Goal: Information Seeking & Learning: Check status

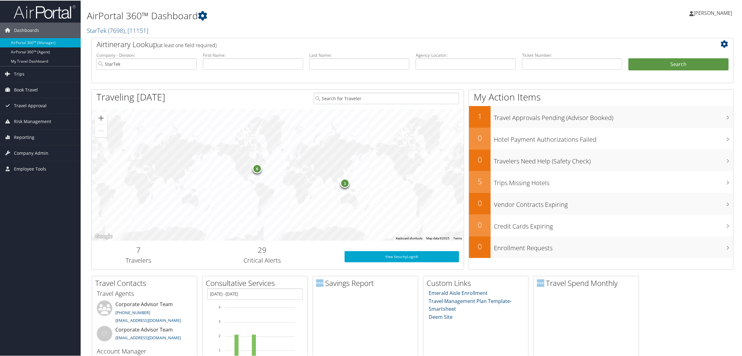
click at [341, 18] on h1 "AirPortal 360™ Dashboard" at bounding box center [304, 15] width 434 height 13
click at [37, 134] on link "Reporting" at bounding box center [40, 137] width 81 height 16
click at [39, 177] on link "Virtual Pay Lookup" at bounding box center [40, 177] width 81 height 9
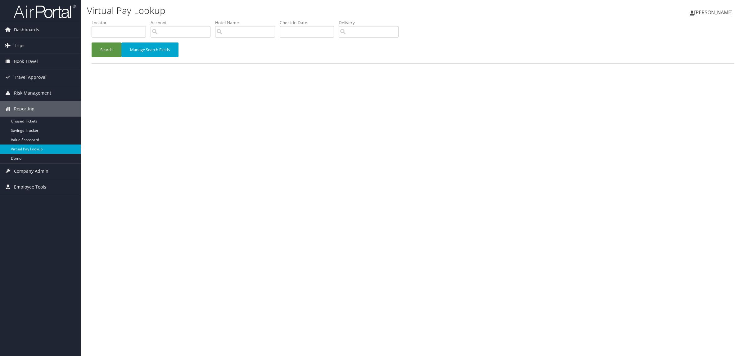
click at [670, 145] on div "Virtual Pay Lookup [PERSON_NAME] [PERSON_NAME] My Settings Travel Agency Contac…" at bounding box center [413, 178] width 664 height 356
paste input "D5ZFCP"
click at [104, 45] on button "Search" at bounding box center [107, 50] width 30 height 15
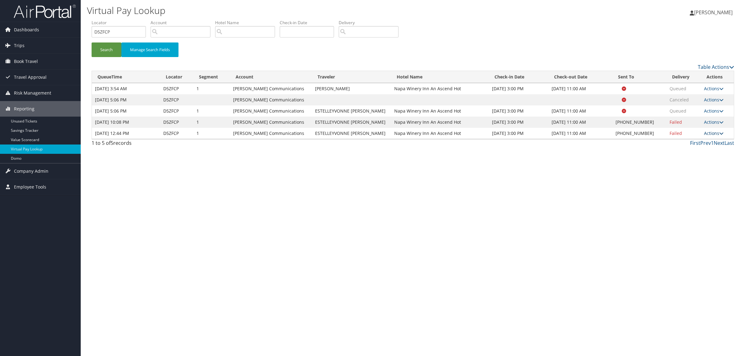
click at [716, 131] on link "Actions" at bounding box center [714, 133] width 20 height 6
click at [707, 154] on link "Logs" at bounding box center [694, 153] width 53 height 11
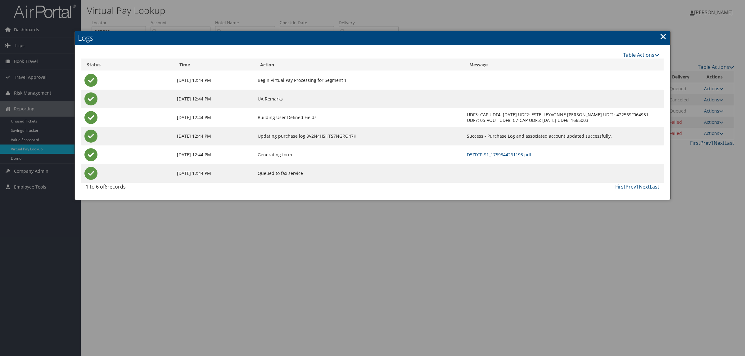
click at [348, 266] on div at bounding box center [372, 178] width 745 height 356
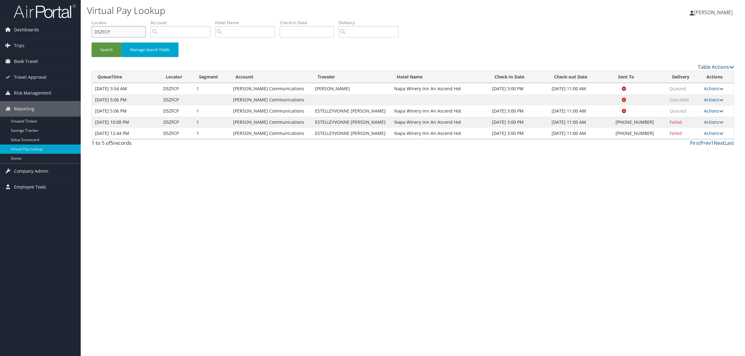
drag, startPoint x: 117, startPoint y: 27, endPoint x: 83, endPoint y: 32, distance: 34.8
click at [83, 32] on div "Virtual Pay Lookup Hope Ewing Hope Ewing My Settings Travel Agency Contacts Log…" at bounding box center [413, 178] width 664 height 356
paste input "KWXLT"
click at [109, 50] on button "Search" at bounding box center [107, 50] width 30 height 15
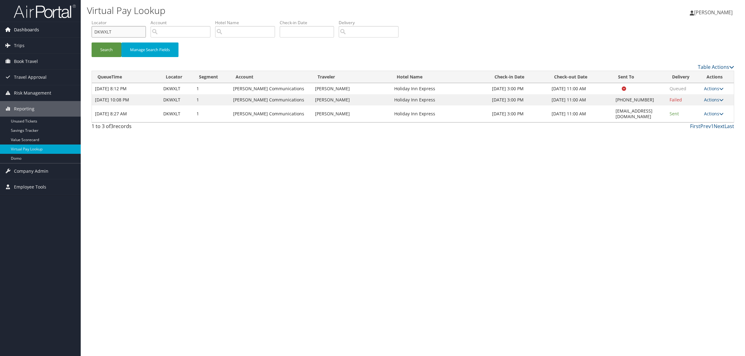
drag, startPoint x: 123, startPoint y: 29, endPoint x: 75, endPoint y: 36, distance: 48.6
click at [75, 36] on div "Dashboards AirPortal 360™ (Manager) AirPortal 360™ (Agent) My Travel Dashboard …" at bounding box center [372, 178] width 745 height 356
paste input "GWD99"
click at [112, 53] on button "Search" at bounding box center [107, 50] width 30 height 15
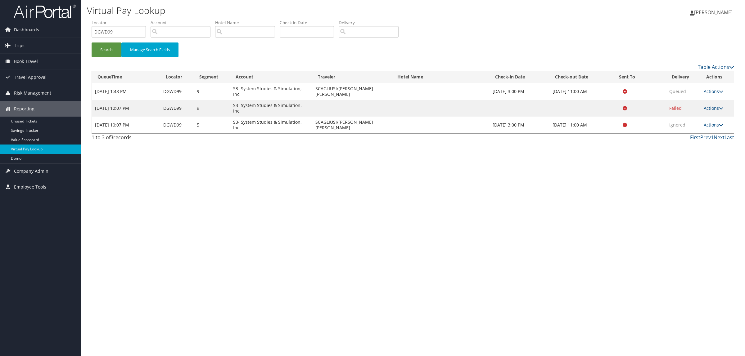
click at [712, 117] on td "Actions Resend Logs View Itinerary" at bounding box center [716, 125] width 33 height 17
click at [713, 122] on link "Actions" at bounding box center [713, 125] width 20 height 6
click at [703, 136] on link "View Itinerary" at bounding box center [701, 141] width 39 height 11
click at [704, 122] on link "Actions" at bounding box center [713, 125] width 20 height 6
click at [700, 134] on link "Logs" at bounding box center [701, 130] width 39 height 11
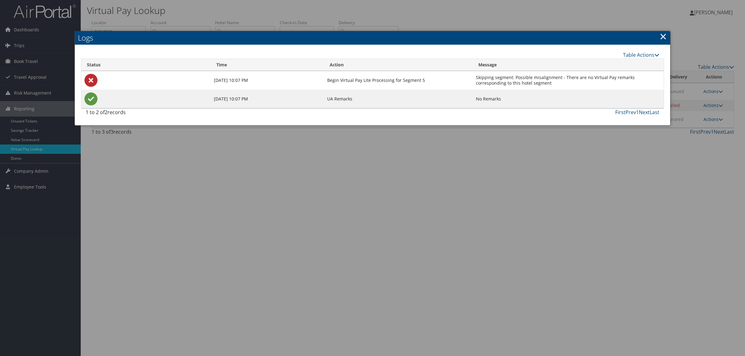
click at [663, 146] on div at bounding box center [372, 178] width 745 height 356
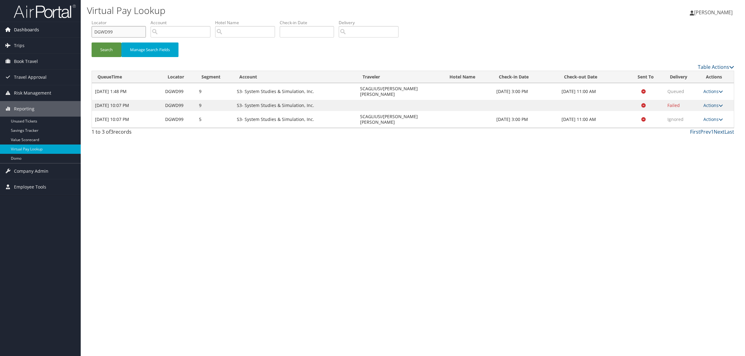
drag, startPoint x: 114, startPoint y: 32, endPoint x: 74, endPoint y: 27, distance: 40.6
click at [74, 27] on div "Dashboards AirPortal 360™ (Manager) AirPortal 360™ (Agent) My Travel Dashboard …" at bounding box center [372, 178] width 745 height 356
paste input "72PPT"
click at [114, 45] on button "Search" at bounding box center [107, 50] width 30 height 15
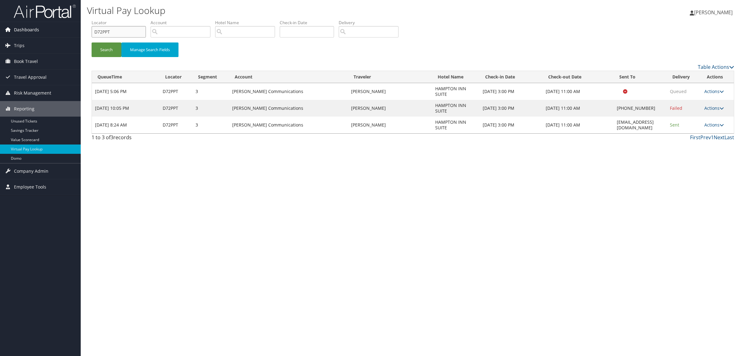
drag, startPoint x: 121, startPoint y: 32, endPoint x: 36, endPoint y: 30, distance: 85.0
click at [32, 30] on div "Dashboards AirPortal 360™ (Manager) AirPortal 360™ (Agent) My Travel Dashboard …" at bounding box center [372, 178] width 745 height 356
paste input "CZKJC6"
click at [117, 49] on button "Search" at bounding box center [107, 50] width 30 height 15
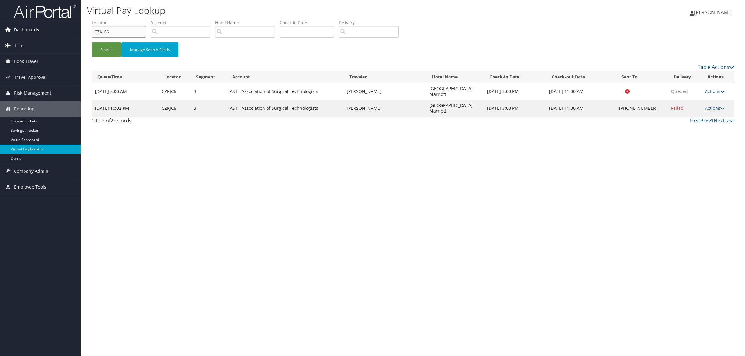
drag, startPoint x: 93, startPoint y: 26, endPoint x: 41, endPoint y: 26, distance: 52.4
click at [41, 26] on div "Dashboards AirPortal 360™ (Manager) AirPortal 360™ (Agent) My Travel Dashboard …" at bounding box center [372, 178] width 745 height 356
paste input "DLNHR2"
click at [113, 54] on button "Search" at bounding box center [107, 50] width 30 height 15
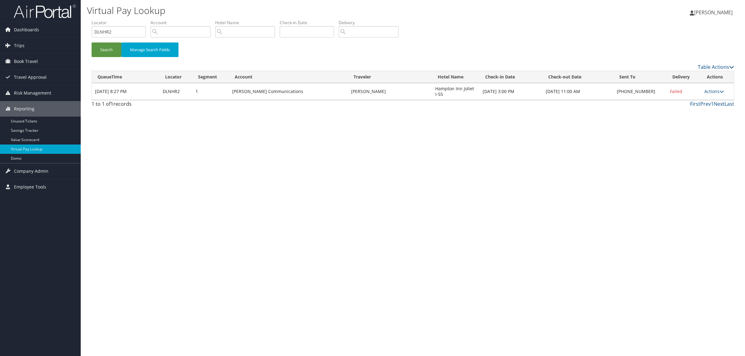
click at [702, 90] on td "Actions Resend Logs Delivery Information View Itinerary" at bounding box center [717, 91] width 33 height 17
click at [709, 91] on link "Actions" at bounding box center [714, 91] width 20 height 6
click at [707, 112] on link "Logs" at bounding box center [694, 111] width 53 height 11
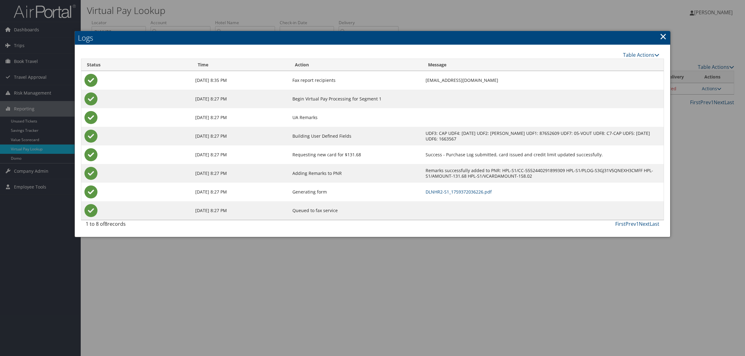
click at [603, 272] on div at bounding box center [372, 178] width 745 height 356
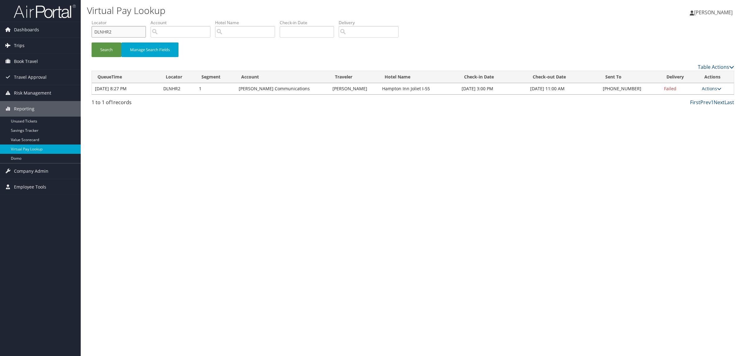
drag, startPoint x: 124, startPoint y: 31, endPoint x: 61, endPoint y: 39, distance: 63.8
click at [61, 39] on div "Dashboards AirPortal 360™ (Manager) AirPortal 360™ (Agent) My Travel Dashboard …" at bounding box center [372, 178] width 745 height 356
paste input "CMF7R"
click at [116, 43] on button "Search" at bounding box center [107, 50] width 30 height 15
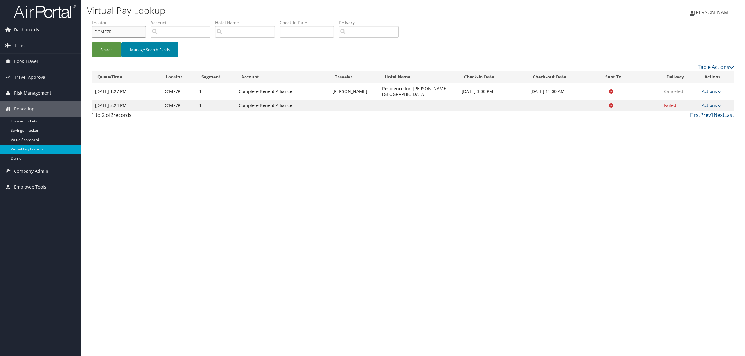
drag, startPoint x: 118, startPoint y: 27, endPoint x: 142, endPoint y: 50, distance: 32.5
click at [49, 30] on div "Dashboards AirPortal 360™ (Manager) AirPortal 360™ (Agent) My Travel Dashboard …" at bounding box center [372, 178] width 745 height 356
drag, startPoint x: 113, startPoint y: 31, endPoint x: 58, endPoint y: 31, distance: 54.3
click at [58, 31] on div "Dashboards AirPortal 360™ (Manager) AirPortal 360™ (Agent) My Travel Dashboard …" at bounding box center [372, 178] width 745 height 356
paste input "D96CGX"
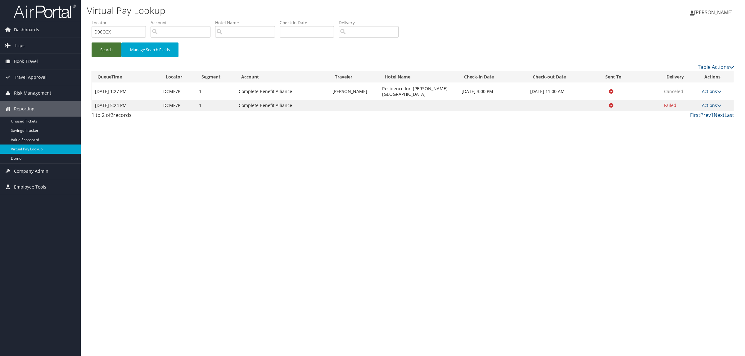
click at [102, 48] on button "Search" at bounding box center [107, 50] width 30 height 15
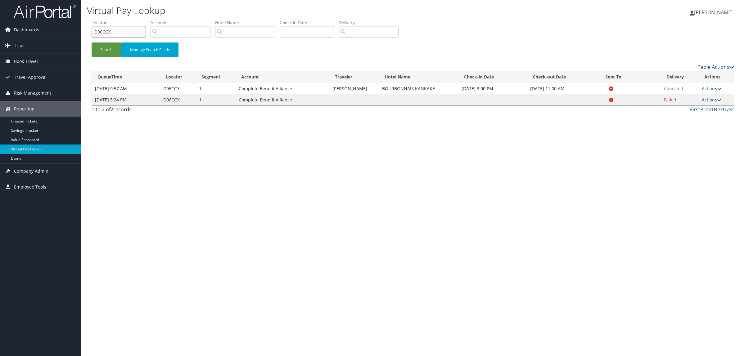
drag, startPoint x: 112, startPoint y: 29, endPoint x: 75, endPoint y: 27, distance: 37.3
click at [75, 27] on div "Dashboards AirPortal 360™ (Manager) AirPortal 360™ (Agent) My Travel Dashboard …" at bounding box center [372, 178] width 745 height 356
paste input "LN3S"
click at [109, 44] on button "Search" at bounding box center [107, 50] width 30 height 15
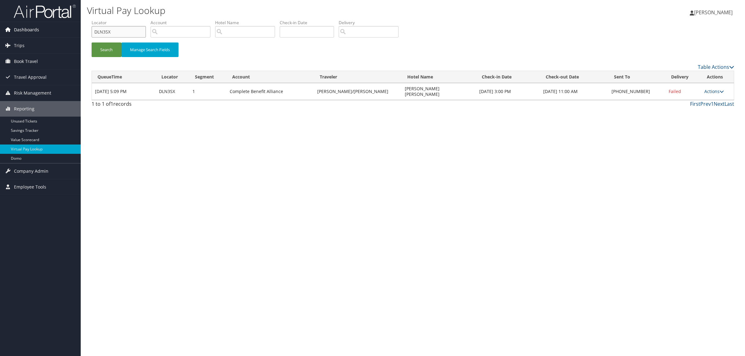
drag, startPoint x: 112, startPoint y: 29, endPoint x: 44, endPoint y: 34, distance: 67.9
click at [46, 34] on div "Dashboards AirPortal 360™ (Manager) AirPortal 360™ (Agent) My Travel Dashboard …" at bounding box center [372, 178] width 745 height 356
paste input "JCD4Z"
click at [103, 43] on button "Search" at bounding box center [107, 50] width 30 height 15
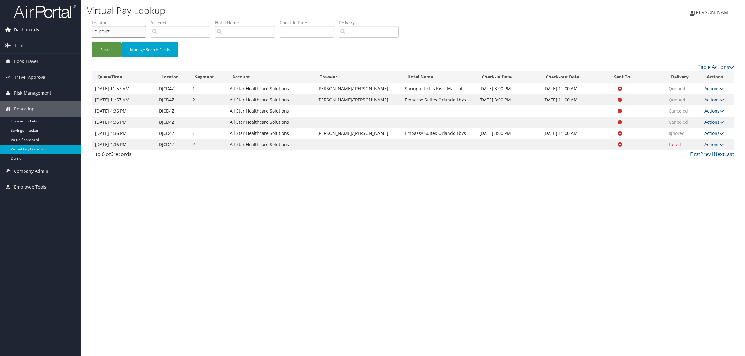
drag, startPoint x: 92, startPoint y: 36, endPoint x: 56, endPoint y: 37, distance: 35.4
click at [56, 37] on div "Dashboards AirPortal 360™ (Manager) AirPortal 360™ (Agent) My Travel Dashboard …" at bounding box center [372, 178] width 745 height 356
paste input "KWNN3"
click at [109, 48] on button "Search" at bounding box center [107, 50] width 30 height 15
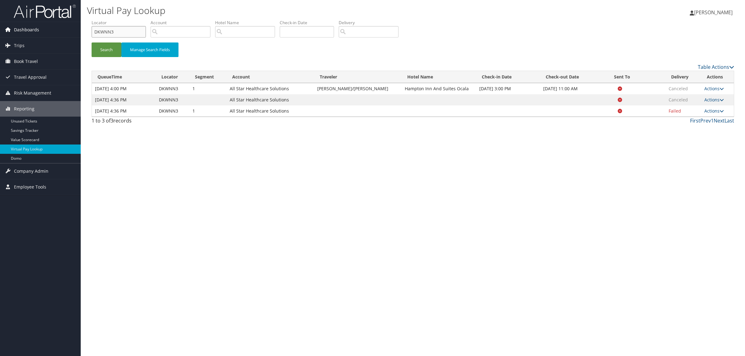
drag, startPoint x: 114, startPoint y: 29, endPoint x: 25, endPoint y: 36, distance: 89.6
click at [25, 36] on div "Dashboards AirPortal 360™ (Manager) AirPortal 360™ (Agent) My Travel Dashboard …" at bounding box center [372, 178] width 745 height 356
paste input "JR5HD"
click at [104, 46] on button "Search" at bounding box center [107, 50] width 30 height 15
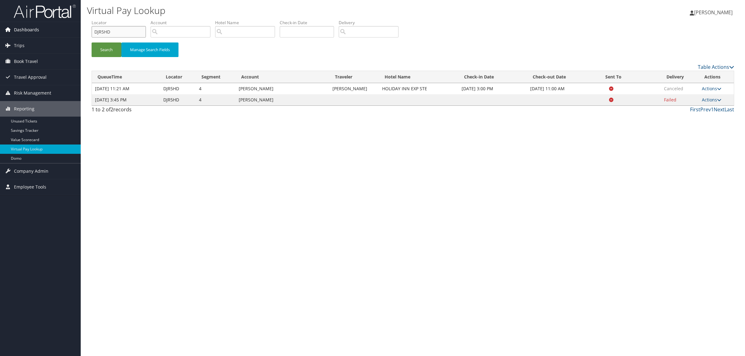
drag, startPoint x: 110, startPoint y: 32, endPoint x: 44, endPoint y: 34, distance: 65.5
click at [34, 32] on div "Dashboards AirPortal 360™ (Manager) AirPortal 360™ (Agent) My Travel Dashboard …" at bounding box center [372, 178] width 745 height 356
paste input "20V"
click at [104, 45] on button "Search" at bounding box center [107, 50] width 30 height 15
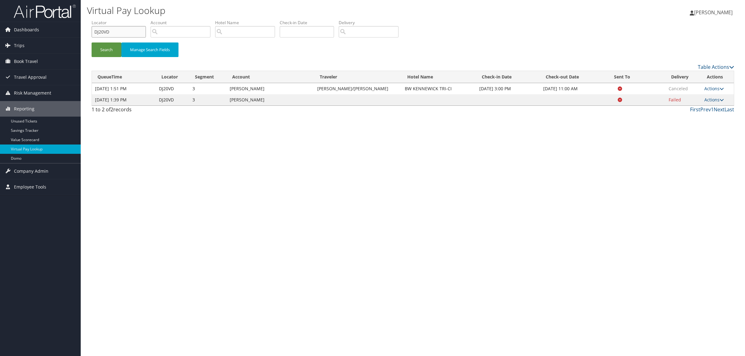
drag, startPoint x: 109, startPoint y: 34, endPoint x: 81, endPoint y: 50, distance: 32.1
click at [48, 35] on div "Dashboards AirPortal 360™ (Manager) AirPortal 360™ (Agent) My Travel Dashboard …" at bounding box center [372, 178] width 745 height 356
paste input "LLMHL"
click at [110, 47] on button "Search" at bounding box center [107, 50] width 30 height 15
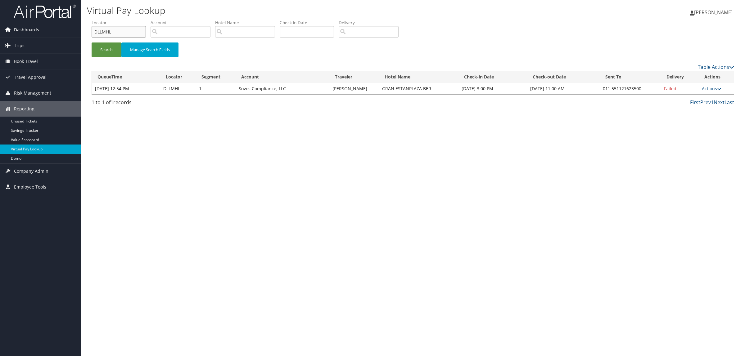
drag, startPoint x: 109, startPoint y: 32, endPoint x: 65, endPoint y: 34, distance: 44.4
click at [65, 34] on div "Dashboards AirPortal 360™ (Manager) AirPortal 360™ (Agent) My Travel Dashboard …" at bounding box center [372, 178] width 745 height 356
paste input "5ZFCP"
click at [113, 46] on button "Search" at bounding box center [107, 50] width 30 height 15
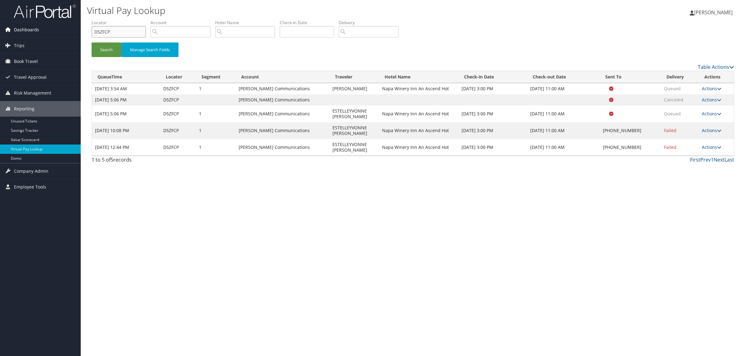
drag, startPoint x: 133, startPoint y: 34, endPoint x: 75, endPoint y: 33, distance: 58.0
click at [75, 33] on div "Dashboards AirPortal 360™ (Manager) AirPortal 360™ (Agent) My Travel Dashboard …" at bounding box center [372, 178] width 745 height 356
paste input "L6FZ1"
click at [103, 45] on button "Search" at bounding box center [107, 50] width 30 height 15
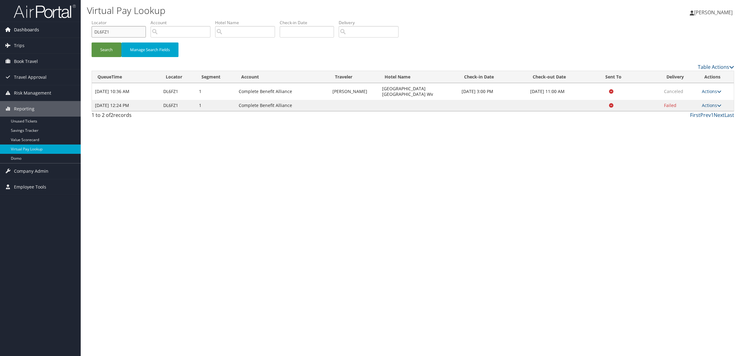
drag, startPoint x: 119, startPoint y: 29, endPoint x: 0, endPoint y: 23, distance: 118.7
click at [0, 23] on div "Dashboards AirPortal 360™ (Manager) AirPortal 360™ (Agent) My Travel Dashboard …" at bounding box center [372, 178] width 745 height 356
paste input "8ZTF"
click at [109, 50] on button "Search" at bounding box center [107, 50] width 30 height 15
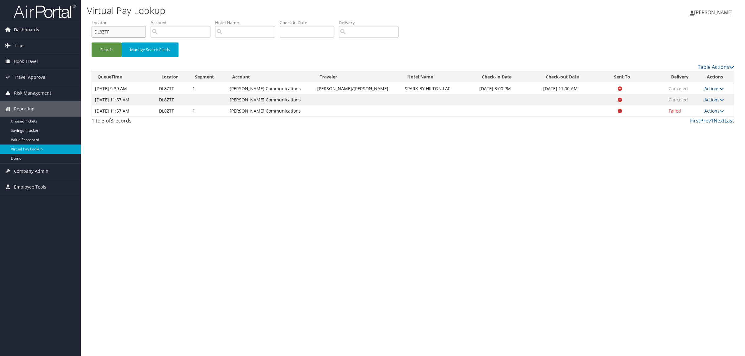
drag, startPoint x: 115, startPoint y: 34, endPoint x: 65, endPoint y: 34, distance: 50.9
click at [65, 34] on div "Dashboards AirPortal 360™ (Manager) AirPortal 360™ (Agent) My Travel Dashboard …" at bounding box center [372, 178] width 745 height 356
paste input "5ZFCP"
type input "D5ZFCP"
click at [104, 47] on button "Search" at bounding box center [107, 50] width 30 height 15
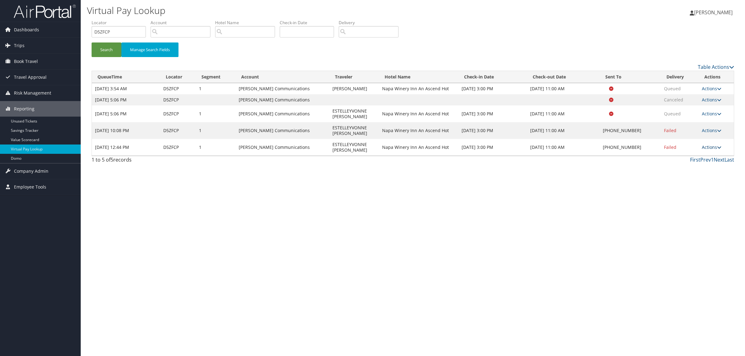
click at [709, 146] on link "Actions" at bounding box center [711, 147] width 20 height 6
click at [680, 157] on link "Resend" at bounding box center [692, 156] width 53 height 11
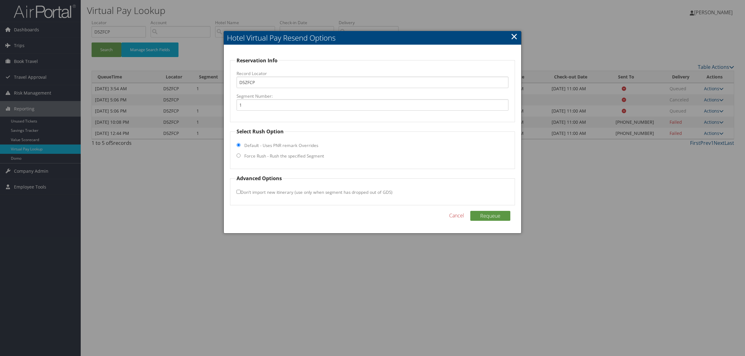
click at [282, 151] on fieldset "Select Rush Option Default - Uses PNR remark Overrides Force Rush - Rush the sp…" at bounding box center [372, 148] width 285 height 41
click at [283, 154] on label "Force Rush - Rush the specified Segment" at bounding box center [284, 156] width 80 height 6
click at [240, 154] on input "Force Rush - Rush the specified Segment" at bounding box center [238, 156] width 4 height 4
radio input "true"
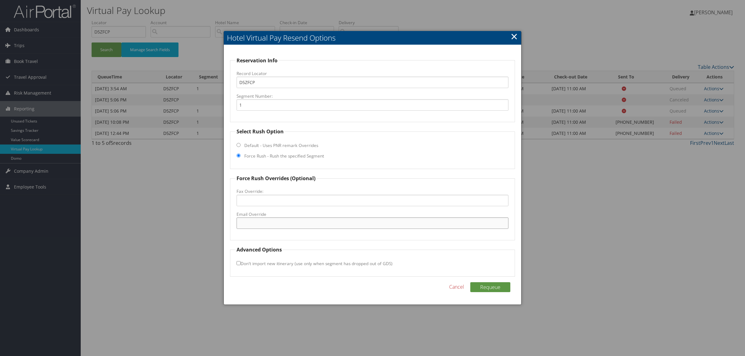
drag, startPoint x: 261, startPoint y: 222, endPoint x: 257, endPoint y: 222, distance: 3.7
click at [261, 222] on input "Email Override" at bounding box center [372, 222] width 272 height 11
type input "GUESTSERVICES@NAPAWINERYINN.COM"
click at [495, 289] on button "Requeue" at bounding box center [490, 287] width 40 height 10
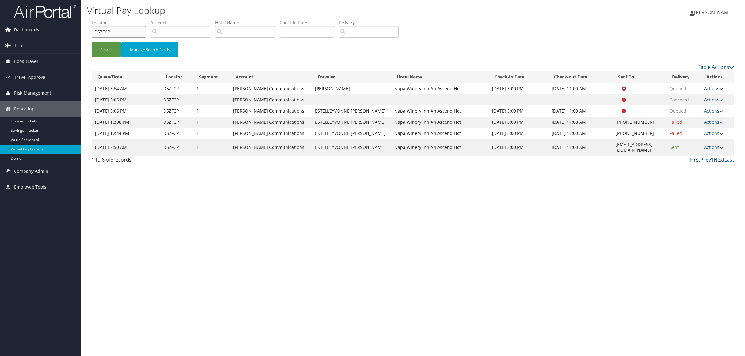
drag, startPoint x: 122, startPoint y: 30, endPoint x: 53, endPoint y: 36, distance: 69.1
click at [42, 34] on div "Dashboards AirPortal 360™ (Manager) AirPortal 360™ (Agent) My Travel Dashboard …" at bounding box center [372, 178] width 745 height 356
paste input "LN3SX"
type input "DLN3SX"
click at [106, 45] on button "Search" at bounding box center [107, 50] width 30 height 15
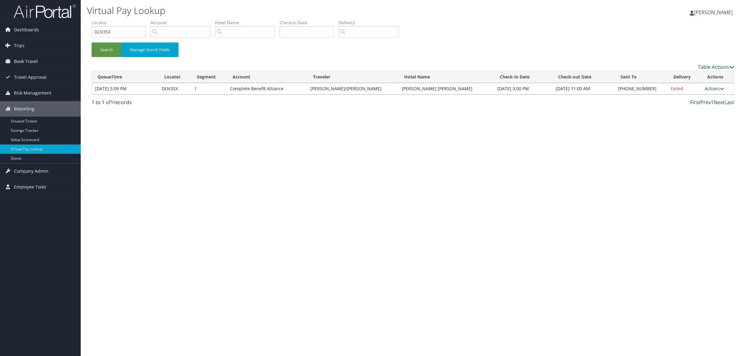
click at [710, 89] on link "Actions" at bounding box center [714, 89] width 20 height 6
click at [695, 100] on link "Resend" at bounding box center [694, 97] width 53 height 11
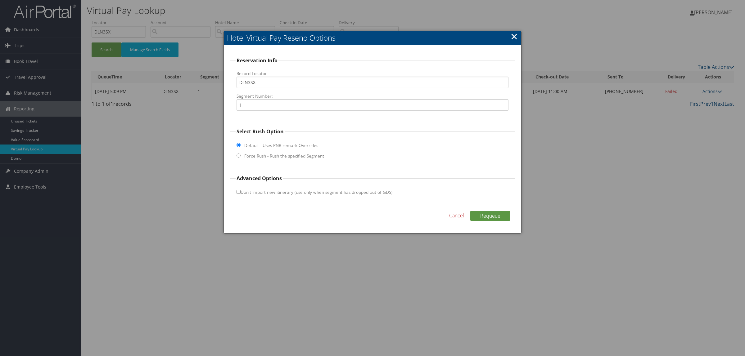
click at [303, 155] on label "Force Rush - Rush the specified Segment" at bounding box center [284, 156] width 80 height 6
click at [240, 155] on input "Force Rush - Rush the specified Segment" at bounding box center [238, 156] width 4 height 4
radio input "true"
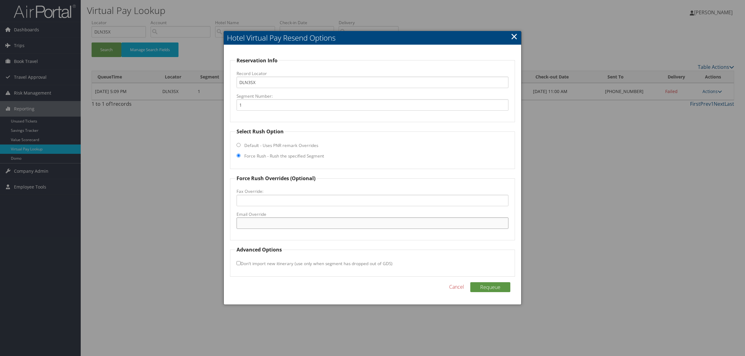
click at [278, 221] on input "Email Override" at bounding box center [372, 222] width 272 height 11
type input "HILTONJACKSONFRONTDESK@GMAIL.COM"
click at [485, 289] on button "Requeue" at bounding box center [490, 287] width 40 height 10
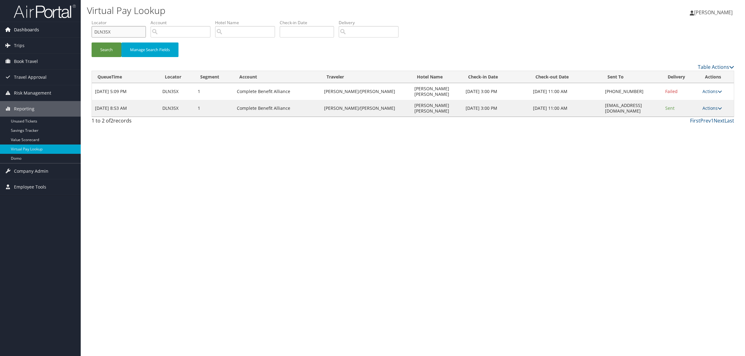
drag, startPoint x: 105, startPoint y: 33, endPoint x: 25, endPoint y: 34, distance: 79.1
click at [26, 33] on div "Dashboards AirPortal 360™ (Manager) AirPortal 360™ (Agent) My Travel Dashboard …" at bounding box center [372, 178] width 745 height 356
paste input "HR2"
type input "DLNHR2"
click at [100, 50] on button "Search" at bounding box center [107, 50] width 30 height 15
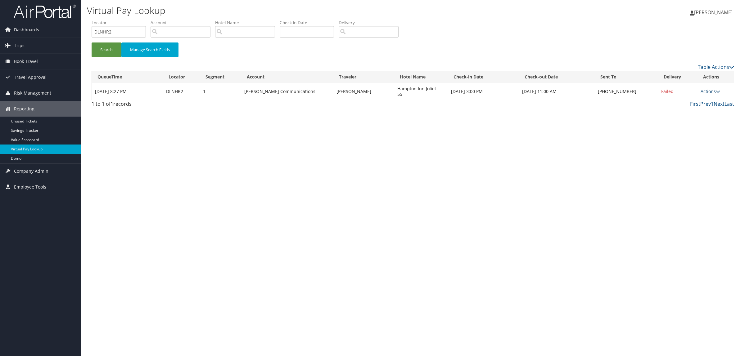
click at [710, 90] on link "Actions" at bounding box center [710, 91] width 20 height 6
click at [692, 100] on link "Resend" at bounding box center [691, 97] width 53 height 11
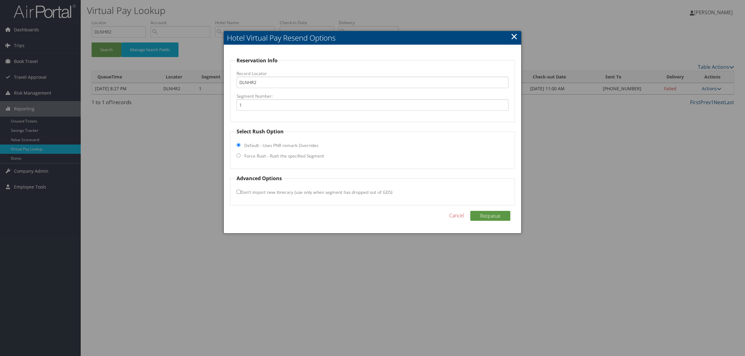
click at [310, 157] on label "Force Rush - Rush the specified Segment" at bounding box center [284, 156] width 80 height 6
click at [240, 157] on input "Force Rush - Rush the specified Segment" at bounding box center [238, 156] width 4 height 4
radio input "true"
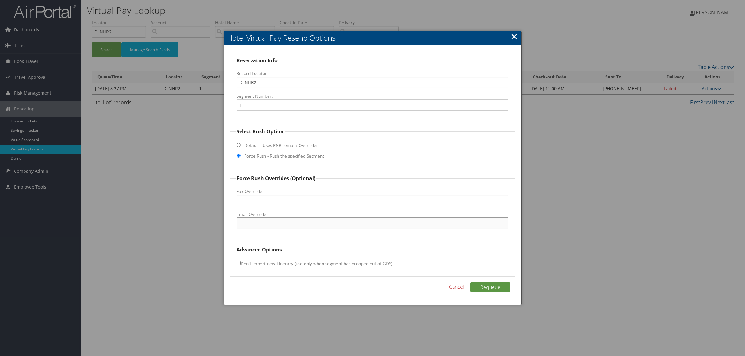
click at [280, 223] on input "Email Override" at bounding box center [372, 222] width 272 height 11
paste input "GREG.KOWALSKY2@HILTON.COM"
type input "GREG.KOWALSKY2@HILTON.COM"
click at [497, 285] on button "Requeue" at bounding box center [490, 287] width 40 height 10
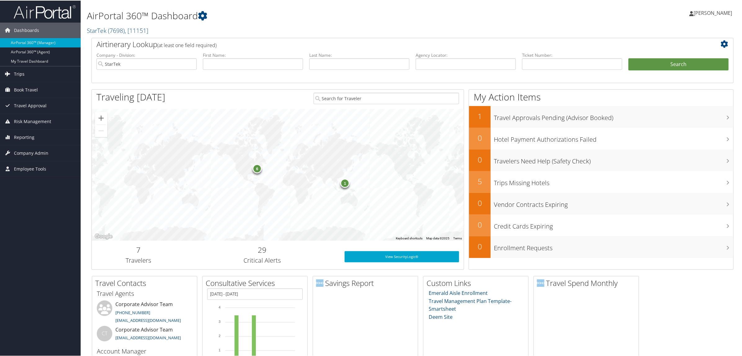
click at [22, 67] on span "Trips" at bounding box center [19, 74] width 11 height 16
click at [30, 89] on link "Airtinerary® Lookup" at bounding box center [40, 85] width 81 height 9
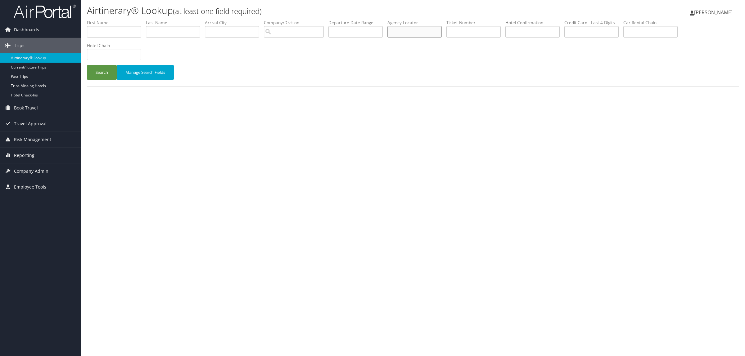
paste input "ESTELLEYVONNE [PERSON_NAME]"
type input "ESTELLEYVONNE [PERSON_NAME]"
drag, startPoint x: 452, startPoint y: 33, endPoint x: 244, endPoint y: 33, distance: 207.9
click at [244, 20] on ul "First Name Last Name Departure City Arrival City Company/Division Airport/City …" at bounding box center [413, 20] width 652 height 0
paste input "ESTELLEYVONNE [PERSON_NAME]"
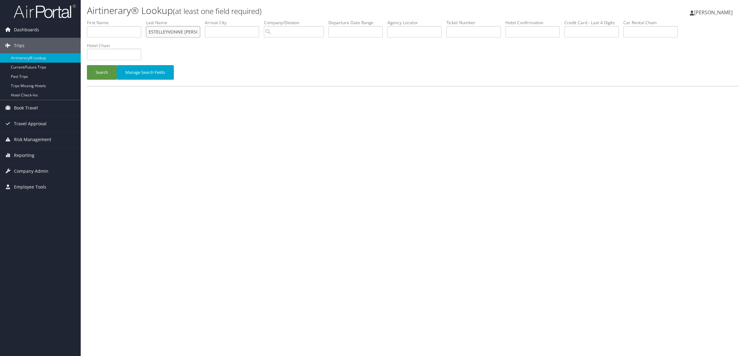
drag, startPoint x: 184, startPoint y: 30, endPoint x: 81, endPoint y: 33, distance: 103.0
click at [81, 33] on div "Airtinerary® Lookup (at least one field required) Hope Ewing Hope Ewing My Sett…" at bounding box center [413, 178] width 664 height 356
type input "ALBERTS"
click at [284, 36] on input "search" at bounding box center [294, 31] width 60 height 11
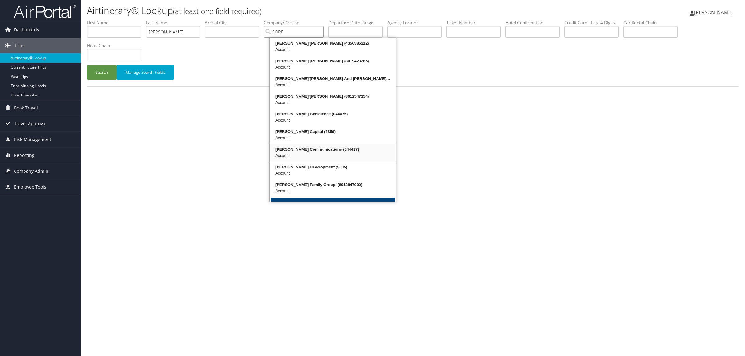
click at [328, 151] on div "[PERSON_NAME] Communications (044417)" at bounding box center [333, 149] width 124 height 6
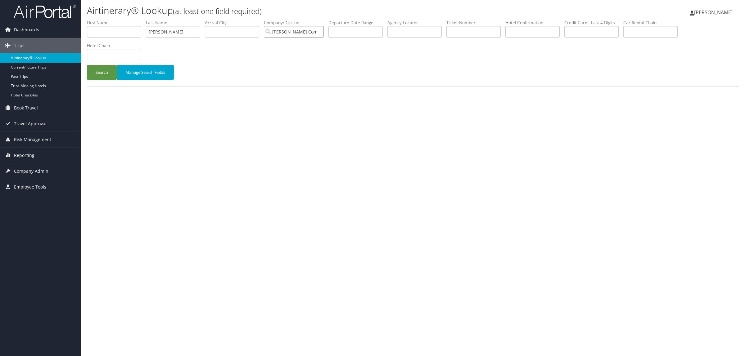
type input "[PERSON_NAME] Communications"
click at [346, 33] on input "text" at bounding box center [355, 31] width 54 height 11
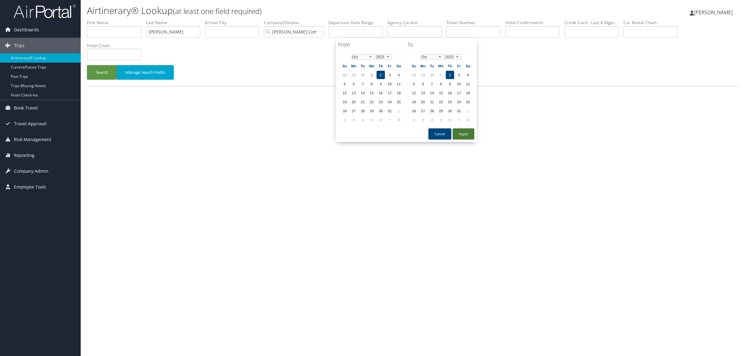
click at [461, 134] on button "Apply" at bounding box center [463, 133] width 22 height 11
type input "[DATE]"
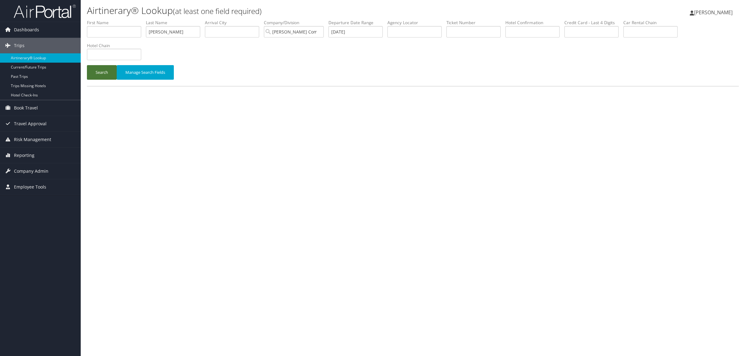
click at [111, 73] on button "Search" at bounding box center [102, 72] width 30 height 15
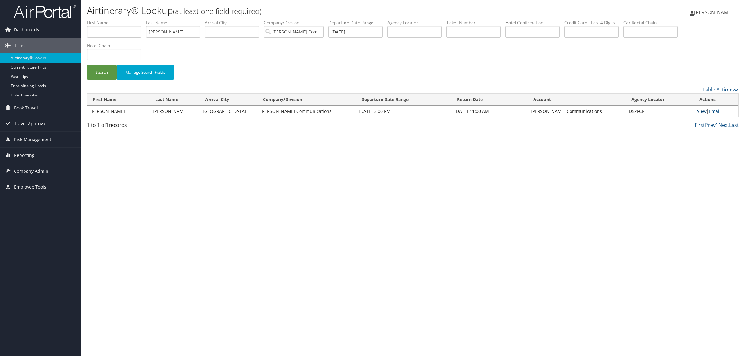
click at [703, 113] on link "View" at bounding box center [702, 111] width 10 height 6
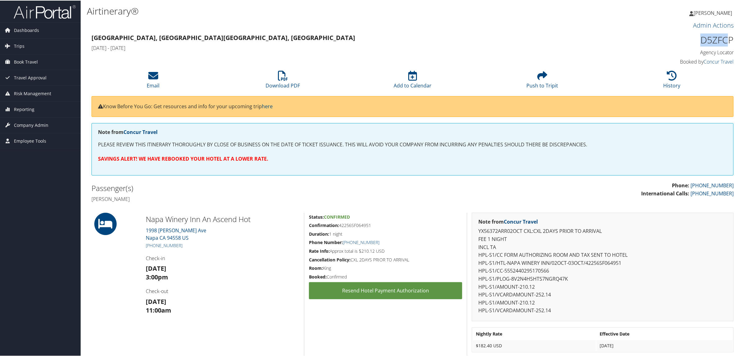
drag, startPoint x: 700, startPoint y: 41, endPoint x: 726, endPoint y: 35, distance: 27.3
click at [726, 35] on h1 "D5ZFCP" at bounding box center [657, 39] width 154 height 13
drag, startPoint x: 724, startPoint y: 36, endPoint x: 642, endPoint y: 21, distance: 82.7
click at [633, 19] on div "Hope Ewing Hope Ewing My Settings Travel Agency Contacts Log Consulting Time Vi…" at bounding box center [620, 15] width 248 height 24
drag, startPoint x: 703, startPoint y: 39, endPoint x: 755, endPoint y: 39, distance: 51.8
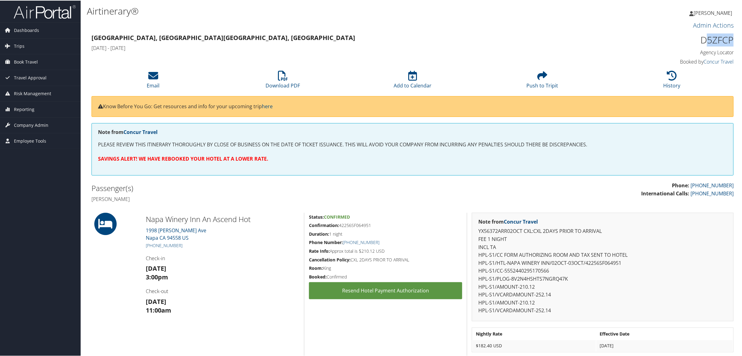
click at [742, 39] on html "Menu Dashboards ► AirPortal 360™ (Manager) AirPortal 360™ (Agent) My Travel Das…" at bounding box center [372, 178] width 745 height 356
drag, startPoint x: 698, startPoint y: 40, endPoint x: 733, endPoint y: 38, distance: 34.5
click at [733, 38] on div "D5ZFCP Agency Locator Agency Locator D5ZFCP Booked by Concur Travel Booked by C…" at bounding box center [657, 49] width 163 height 35
copy h1 "D5ZFCP"
drag, startPoint x: 185, startPoint y: 244, endPoint x: 151, endPoint y: 245, distance: 33.8
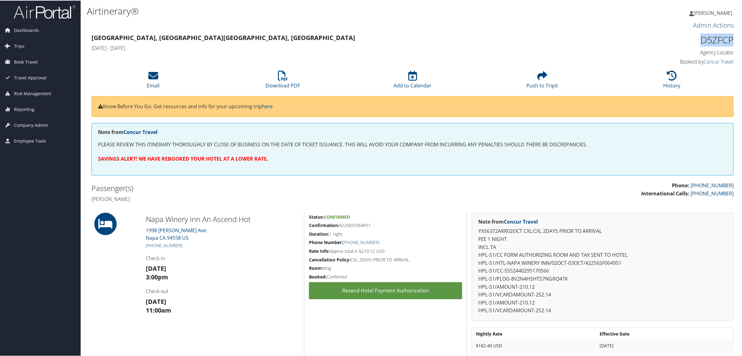
click at [151, 245] on h5 "+1 (707) 257-7220" at bounding box center [223, 245] width 154 height 6
copy link "(707) 257-7220"
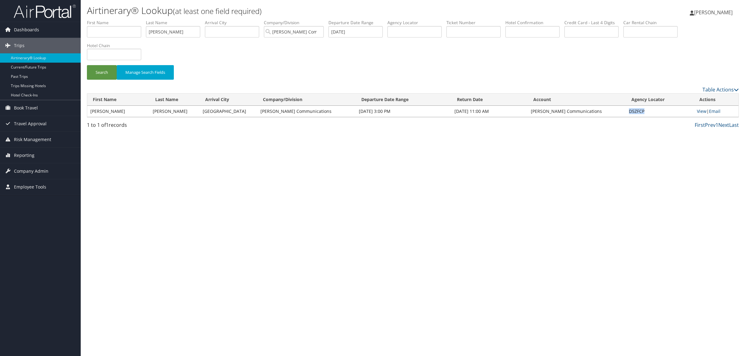
drag, startPoint x: 626, startPoint y: 111, endPoint x: 643, endPoint y: 111, distance: 17.4
click at [643, 111] on td "D5ZFCP" at bounding box center [659, 111] width 68 height 11
copy td "D5ZFCP"
drag, startPoint x: 145, startPoint y: 30, endPoint x: 104, endPoint y: 30, distance: 41.3
click at [104, 20] on ul "First Name Last Name [PERSON_NAME] Departure City Arrival City Company/Division…" at bounding box center [413, 20] width 652 height 0
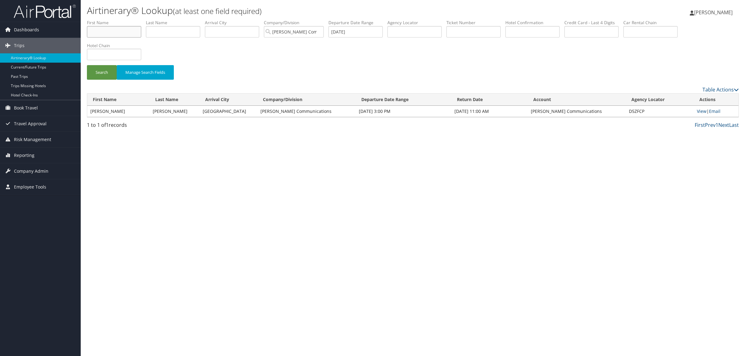
click at [120, 33] on input "text" at bounding box center [114, 31] width 54 height 11
type input "[MEDICAL_DATA]"
type input "[PERSON_NAME]"
drag, startPoint x: 276, startPoint y: 32, endPoint x: 350, endPoint y: 30, distance: 74.5
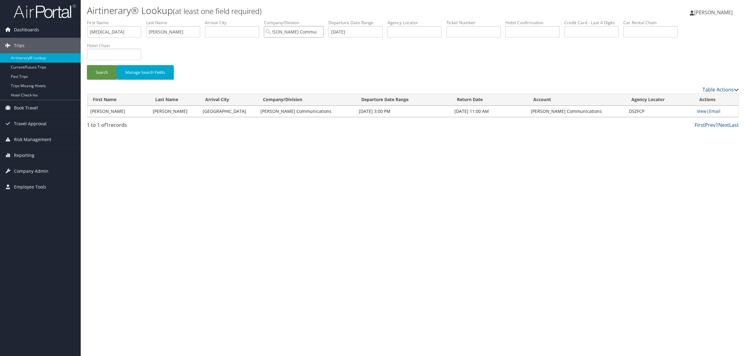
click at [350, 20] on ul "First Name [MEDICAL_DATA] Last Name [PERSON_NAME] Departure City Arrival City C…" at bounding box center [413, 20] width 652 height 0
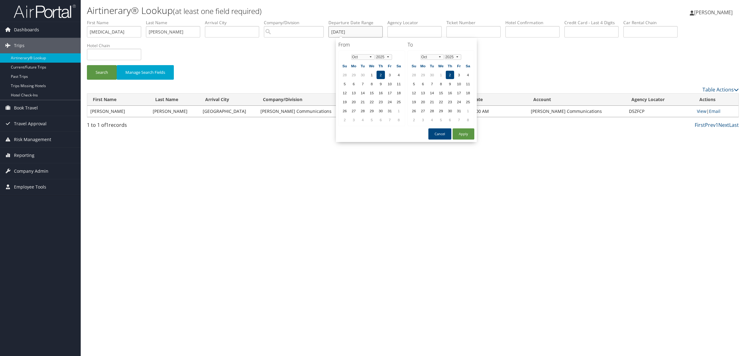
drag, startPoint x: 358, startPoint y: 35, endPoint x: 245, endPoint y: 48, distance: 113.4
click at [250, 48] on form "First Name YASMIN Last Name JOHNSON Departure City Arrival City Company/Divisio…" at bounding box center [413, 53] width 652 height 66
click at [94, 79] on button "Search" at bounding box center [102, 72] width 30 height 15
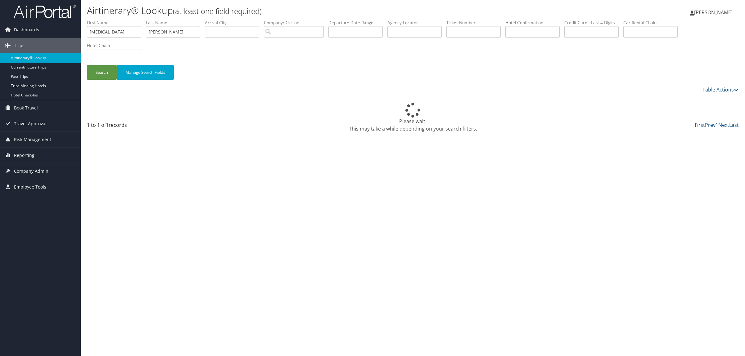
click at [149, 311] on div "Airtinerary® Lookup (at least one field required) Hope Ewing Hope Ewing My Sett…" at bounding box center [413, 178] width 664 height 356
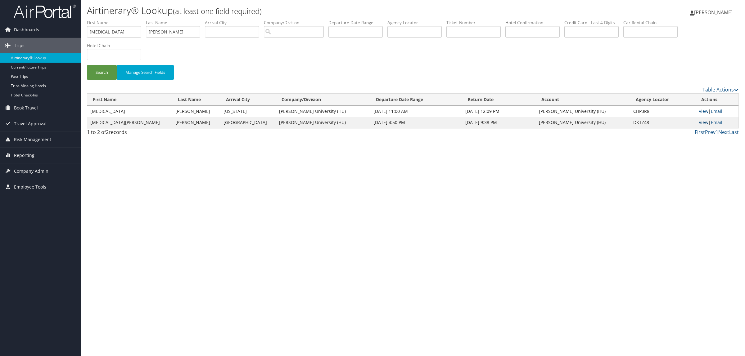
click at [702, 120] on link "View" at bounding box center [703, 122] width 10 height 6
drag, startPoint x: 106, startPoint y: 33, endPoint x: 0, endPoint y: 22, distance: 107.0
click at [0, 31] on div "Dashboards AirPortal 360™ (Manager) AirPortal 360™ (Agent) My Travel Dashboard …" at bounding box center [372, 178] width 745 height 356
drag, startPoint x: 157, startPoint y: 31, endPoint x: 21, endPoint y: 24, distance: 136.1
click at [25, 24] on div "Dashboards AirPortal 360™ (Manager) AirPortal 360™ (Agent) My Travel Dashboard …" at bounding box center [372, 178] width 745 height 356
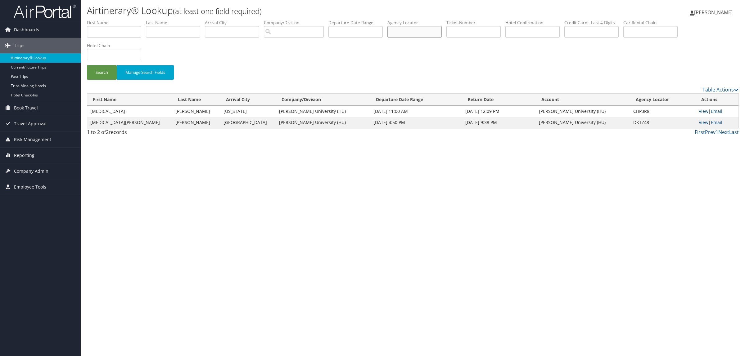
paste input "DG8PN2"
type input "DG8PN2"
click at [101, 74] on button "Search" at bounding box center [102, 72] width 30 height 15
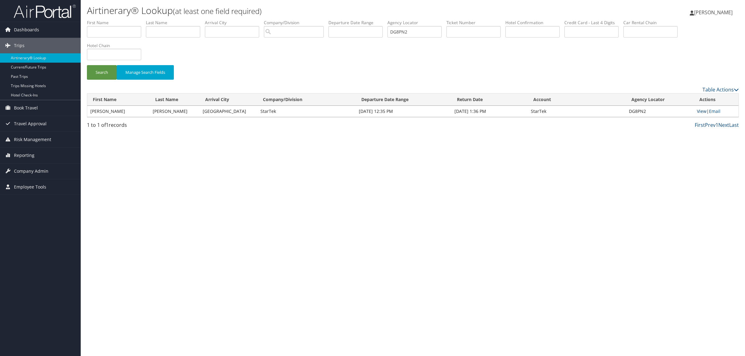
click at [701, 113] on link "View" at bounding box center [702, 111] width 10 height 6
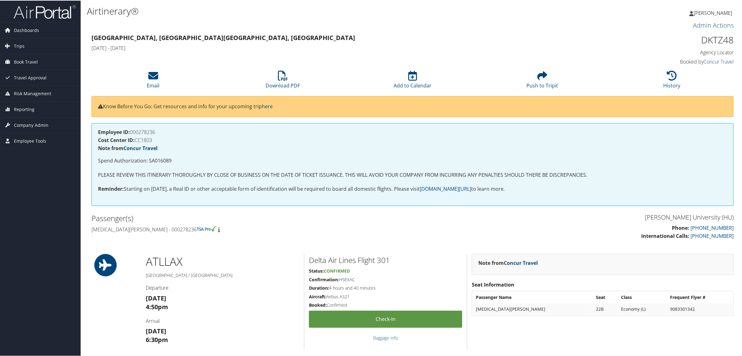
click at [244, 329] on h3 "Sun 05 Oct 6:30pm" at bounding box center [223, 334] width 154 height 17
click at [583, 48] on h4 "Agency Locator" at bounding box center [657, 51] width 154 height 7
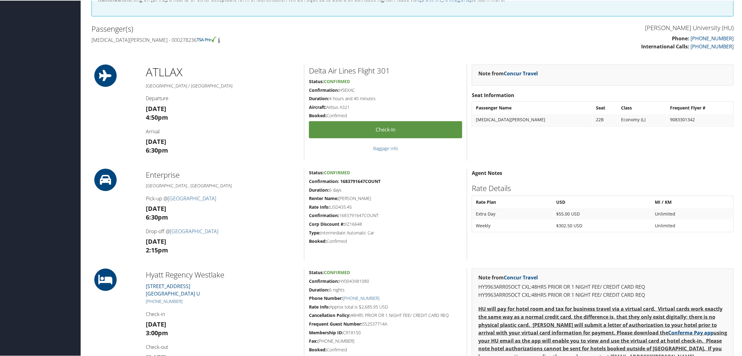
scroll to position [194, 0]
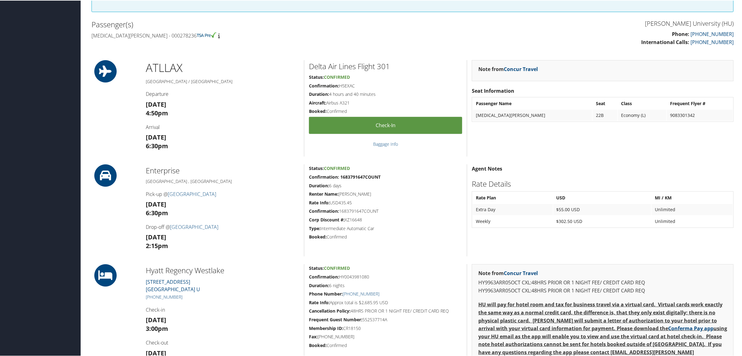
click at [265, 312] on h4 "Check-in" at bounding box center [223, 309] width 154 height 7
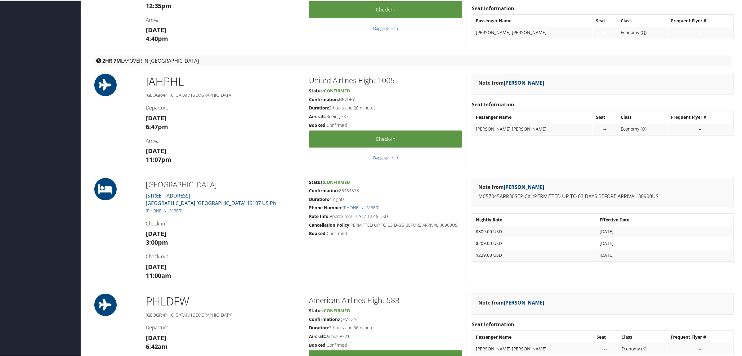
scroll to position [271, 0]
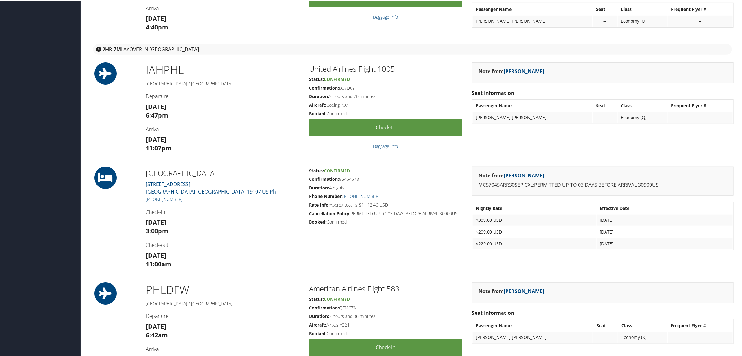
click at [614, 157] on div "Note from [PERSON_NAME] Seat Information Passenger Name Seat Class Frequent Fly…" at bounding box center [602, 110] width 271 height 96
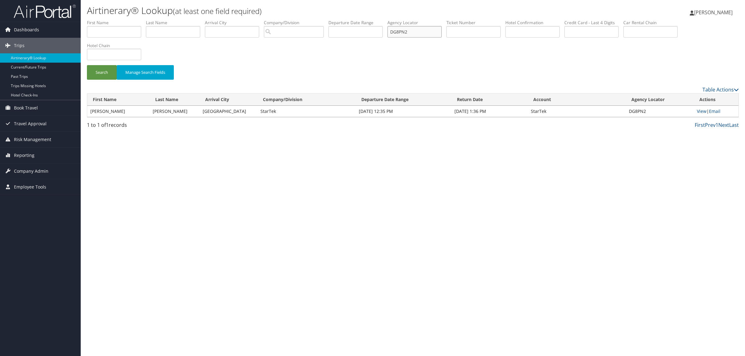
drag, startPoint x: 419, startPoint y: 33, endPoint x: 222, endPoint y: 50, distance: 197.4
click at [229, 44] on form "First Name Last Name Departure City Arrival City Company/Division Airport/City …" at bounding box center [413, 53] width 652 height 66
paste input "LLPB0"
click at [96, 67] on button "Search" at bounding box center [102, 72] width 30 height 15
click at [702, 112] on link "View" at bounding box center [702, 111] width 10 height 6
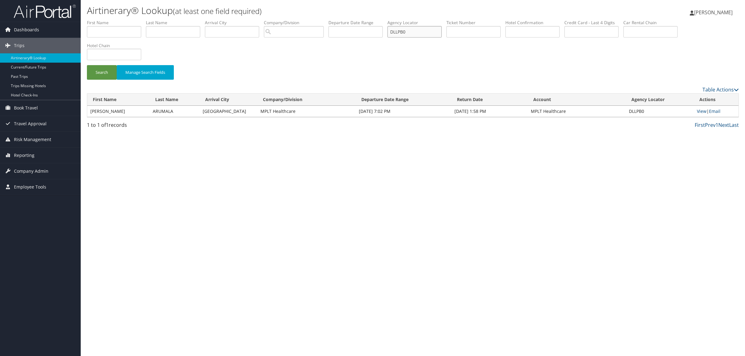
drag, startPoint x: 416, startPoint y: 29, endPoint x: 392, endPoint y: 29, distance: 23.6
click at [389, 20] on ul "First Name Last Name Departure City Arrival City Company/Division Airport/City …" at bounding box center [413, 20] width 652 height 0
paste input "DB3Q3"
type input "DDB3Q3"
click at [89, 72] on button "Search" at bounding box center [102, 72] width 30 height 15
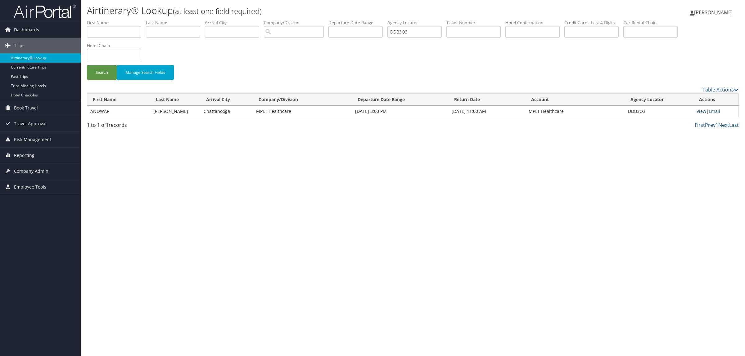
click at [700, 113] on link "View" at bounding box center [701, 111] width 10 height 6
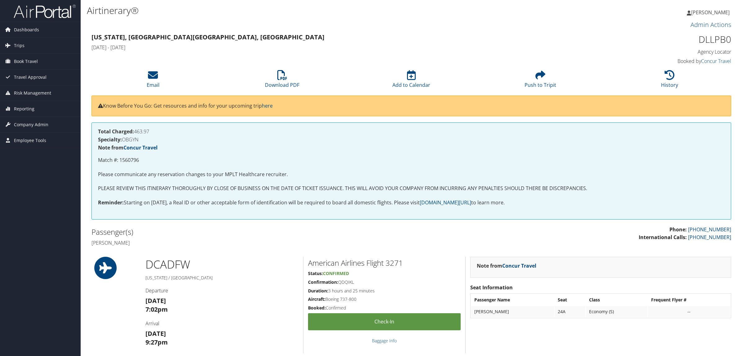
scroll to position [194, 0]
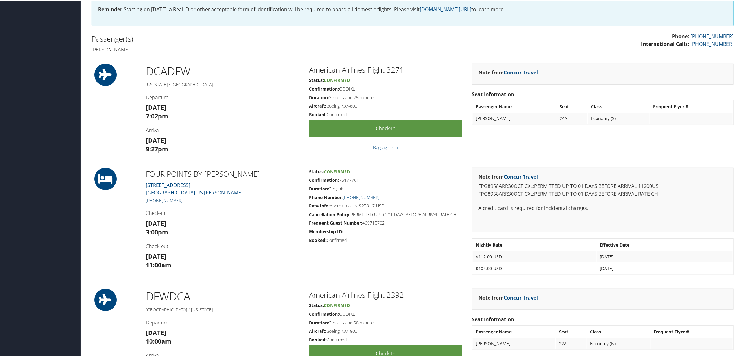
drag, startPoint x: 185, startPoint y: 200, endPoint x: 153, endPoint y: 198, distance: 32.7
click at [153, 198] on h5 "+1 (682) 255-1201" at bounding box center [223, 200] width 154 height 6
copy link "682) 255-1201"
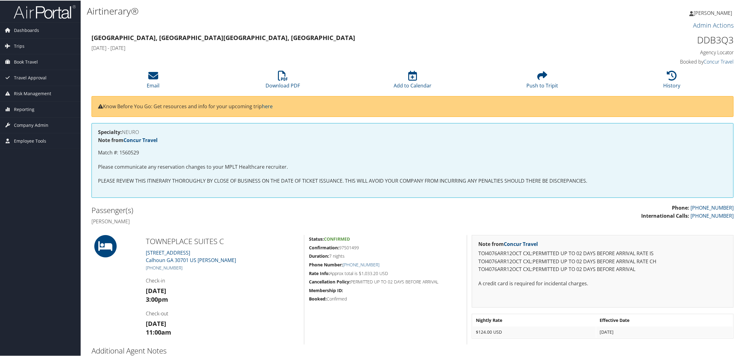
drag, startPoint x: 187, startPoint y: 264, endPoint x: 153, endPoint y: 268, distance: 34.3
click at [153, 268] on h5 "[PHONE_NUMBER]" at bounding box center [223, 267] width 154 height 6
copy link "762) 758-7415"
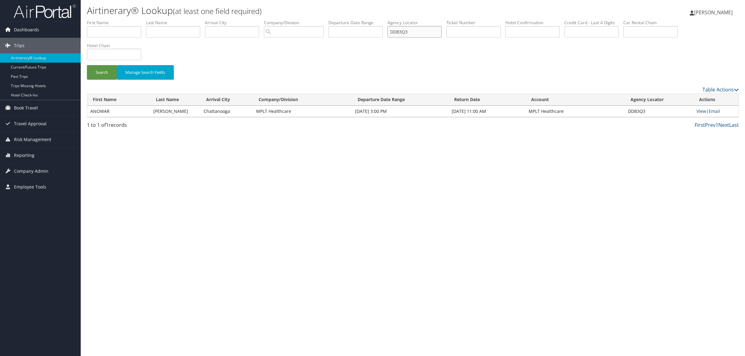
drag, startPoint x: 424, startPoint y: 34, endPoint x: 285, endPoint y: 38, distance: 138.7
click at [297, 20] on ul "First Name Last Name Departure City Arrival City Company/Division Airport/City …" at bounding box center [413, 20] width 652 height 0
paste input "TVXOZ"
click at [103, 71] on button "Search" at bounding box center [102, 72] width 30 height 15
drag, startPoint x: 409, startPoint y: 29, endPoint x: 222, endPoint y: 38, distance: 186.7
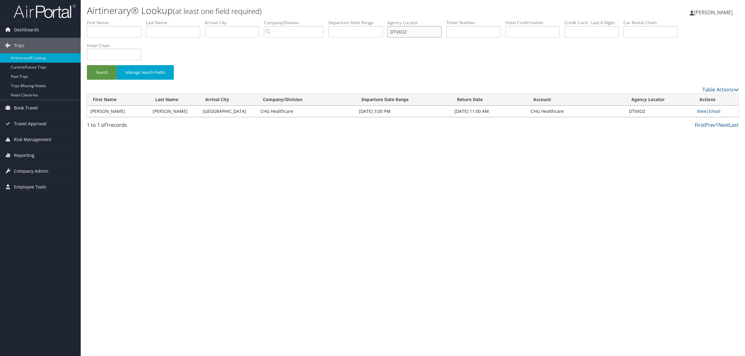
click at [270, 20] on ul "First Name Last Name Departure City Arrival City Company/Division Airport/City …" at bounding box center [413, 20] width 652 height 0
paste input "KKMZSY"
type input "KKMZSY"
click at [105, 74] on button "Search" at bounding box center [102, 72] width 30 height 15
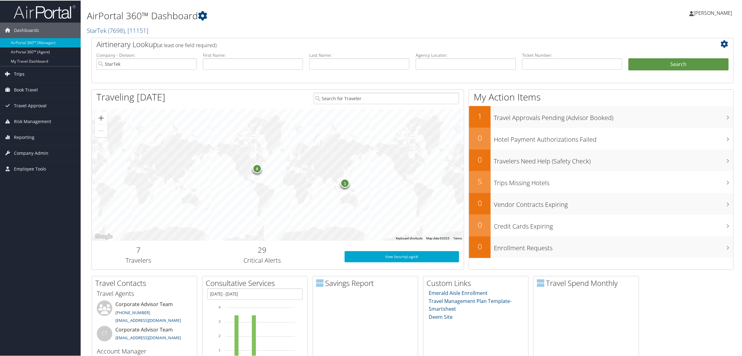
click at [22, 74] on span "Trips" at bounding box center [19, 74] width 11 height 16
click at [33, 85] on link "Airtinerary® Lookup" at bounding box center [40, 85] width 81 height 9
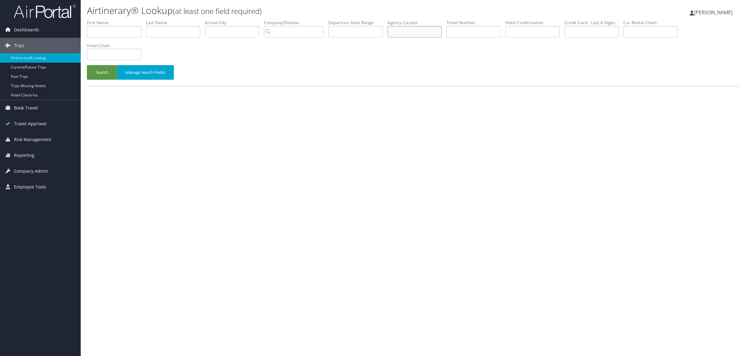
paste input "OIVMLR"
type input "OIVMLR"
click at [94, 72] on button "Search" at bounding box center [102, 72] width 30 height 15
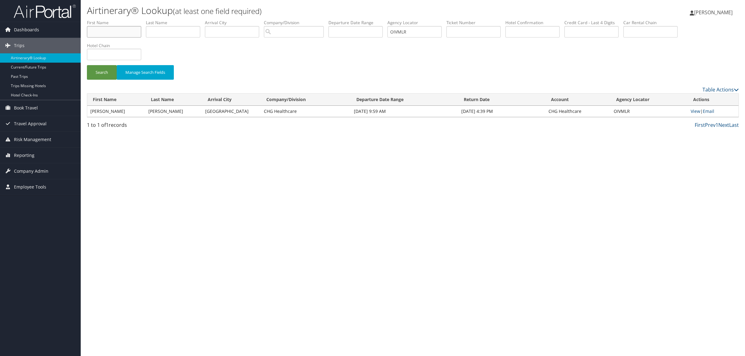
paste input "Johnson,Yasmin"
drag, startPoint x: 108, startPoint y: 32, endPoint x: 0, endPoint y: 31, distance: 107.7
click at [0, 31] on div "Dashboards AirPortal 360™ (Manager) AirPortal 360™ (Agent) My Travel Dashboard …" at bounding box center [372, 178] width 745 height 356
type input "Yasmin"
paste input "Johnson,Yasmin"
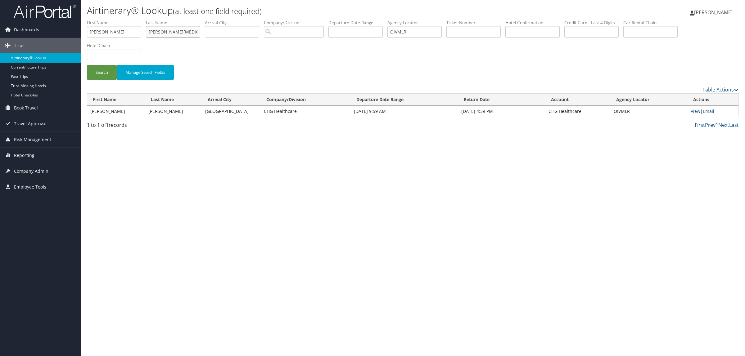
drag, startPoint x: 168, startPoint y: 33, endPoint x: 210, endPoint y: 30, distance: 42.9
click at [210, 20] on ul "First Name Yasmin Last Name Johnson,Yasmin Departure City Arrival City Company/…" at bounding box center [413, 20] width 652 height 0
type input "Johnson"
drag, startPoint x: 421, startPoint y: 34, endPoint x: 244, endPoint y: 34, distance: 177.2
click at [248, 20] on ul "First Name Yasmin Last Name Johnson Departure City Arrival City Company/Divisio…" at bounding box center [413, 20] width 652 height 0
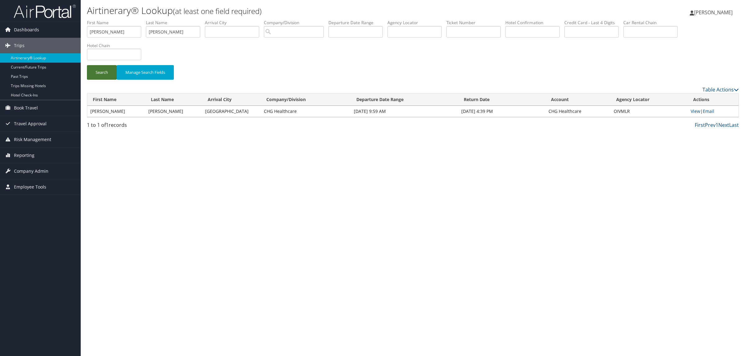
click at [101, 72] on button "Search" at bounding box center [102, 72] width 30 height 15
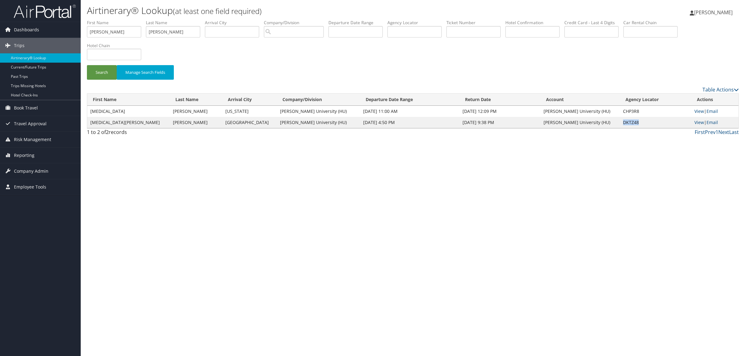
drag, startPoint x: 614, startPoint y: 122, endPoint x: 629, endPoint y: 123, distance: 14.7
click at [629, 123] on td "DKTZ48" at bounding box center [655, 122] width 71 height 11
copy td "DKTZ48"
drag, startPoint x: 106, startPoint y: 34, endPoint x: 36, endPoint y: 19, distance: 71.9
click at [36, 19] on div "Dashboards AirPortal 360™ (Manager) AirPortal 360™ (Agent) My Travel Dashboard …" at bounding box center [372, 178] width 745 height 356
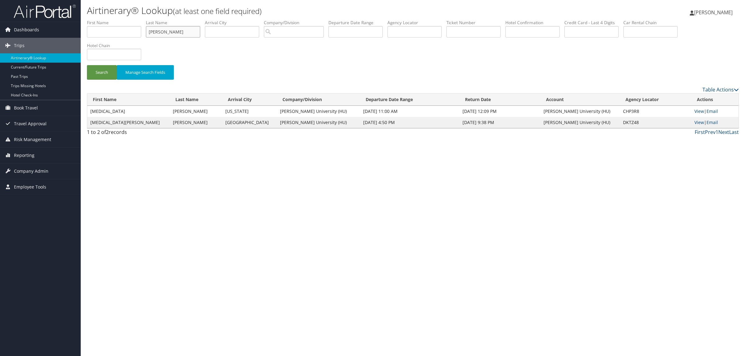
drag, startPoint x: 178, startPoint y: 33, endPoint x: 96, endPoint y: 30, distance: 82.3
click at [75, 31] on div "Dashboards AirPortal 360™ (Manager) AirPortal 360™ (Agent) My Travel Dashboard …" at bounding box center [372, 178] width 745 height 356
click at [697, 123] on link "View" at bounding box center [699, 122] width 10 height 6
drag, startPoint x: 478, startPoint y: 36, endPoint x: 423, endPoint y: 31, distance: 55.1
click at [423, 31] on input "text" at bounding box center [414, 31] width 54 height 11
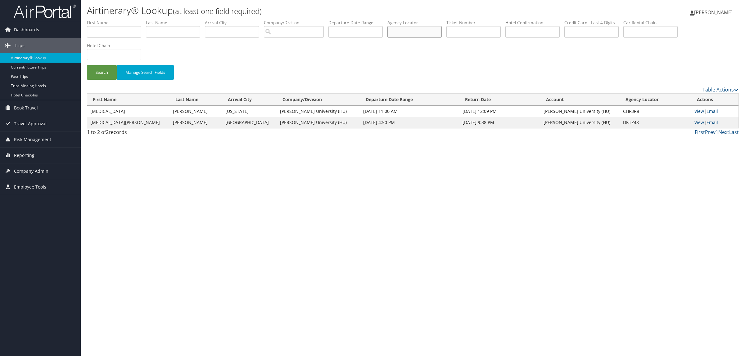
paste input "DDB3Q3"
type input "DDB3Q3"
click at [109, 75] on button "Search" at bounding box center [102, 72] width 30 height 15
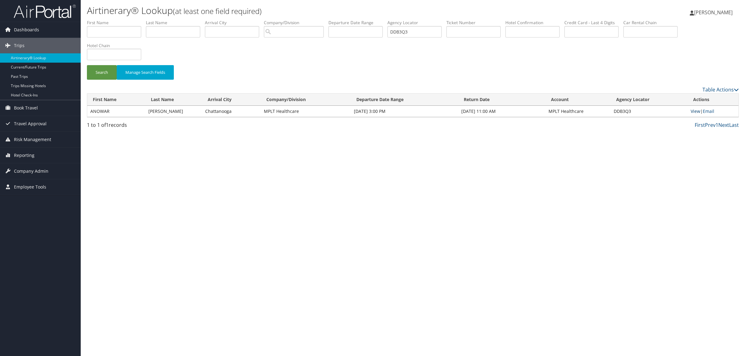
click at [698, 109] on link "View" at bounding box center [695, 111] width 10 height 6
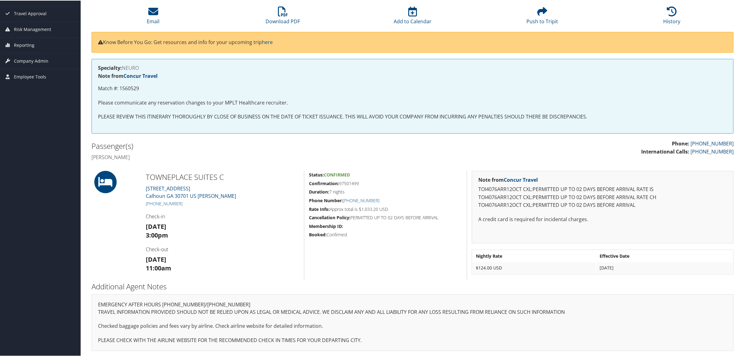
scroll to position [64, 0]
click at [683, 281] on h2 "Additional Agent Notes" at bounding box center [413, 286] width 642 height 11
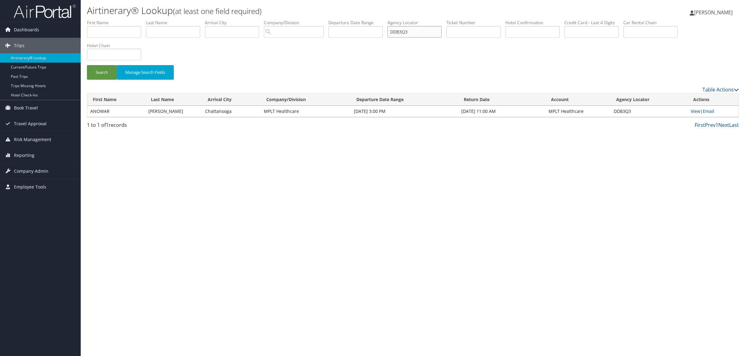
drag, startPoint x: 385, startPoint y: 36, endPoint x: 401, endPoint y: 37, distance: 15.5
click at [385, 20] on ul "First Name Last Name Departure City Arrival City Company/Division Airport/City …" at bounding box center [413, 20] width 652 height 0
paste input "KKMZSY"
click at [98, 69] on button "Search" at bounding box center [102, 72] width 30 height 15
drag, startPoint x: 413, startPoint y: 32, endPoint x: 294, endPoint y: 37, distance: 119.8
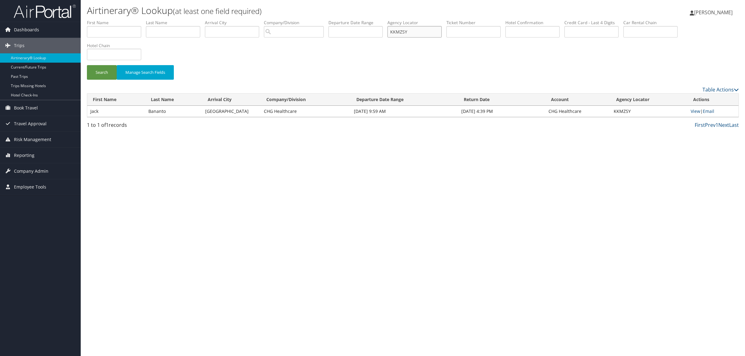
click at [333, 20] on ul "First Name Last Name Departure City Arrival City Company/Division Airport/City …" at bounding box center [413, 20] width 652 height 0
paste input "DLMNDK"
type input "DLMNDK"
click at [105, 63] on li "Hotel Chain" at bounding box center [116, 54] width 59 height 23
click at [105, 74] on button "Search" at bounding box center [102, 72] width 30 height 15
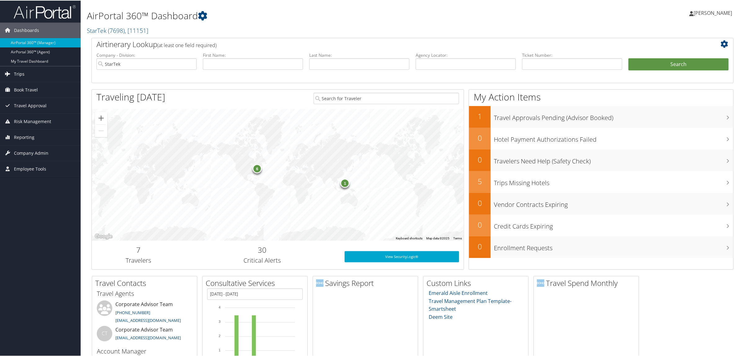
click at [33, 69] on link "Trips" at bounding box center [40, 74] width 81 height 16
click at [43, 87] on link "Airtinerary® Lookup" at bounding box center [40, 85] width 81 height 9
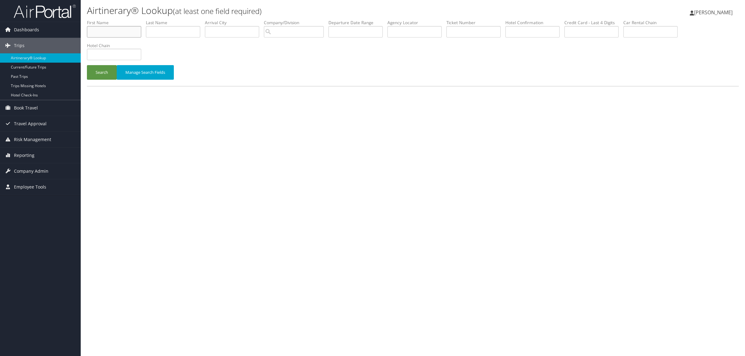
click at [105, 34] on input "text" at bounding box center [114, 31] width 54 height 11
type input "jason"
type input "gessert"
click at [534, 26] on input "text" at bounding box center [532, 31] width 54 height 11
click at [87, 65] on button "Search" at bounding box center [102, 72] width 30 height 15
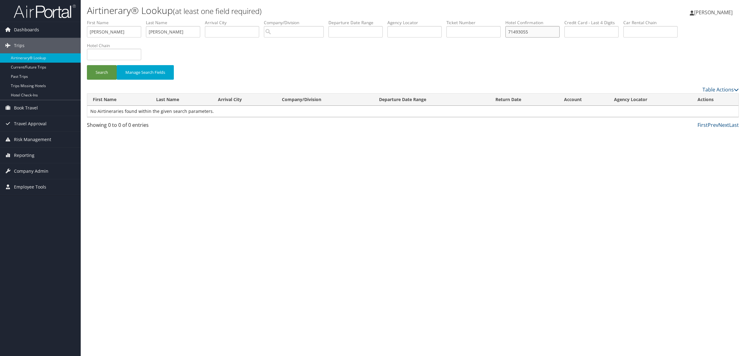
type input "71493055"
click at [87, 65] on button "Search" at bounding box center [102, 72] width 30 height 15
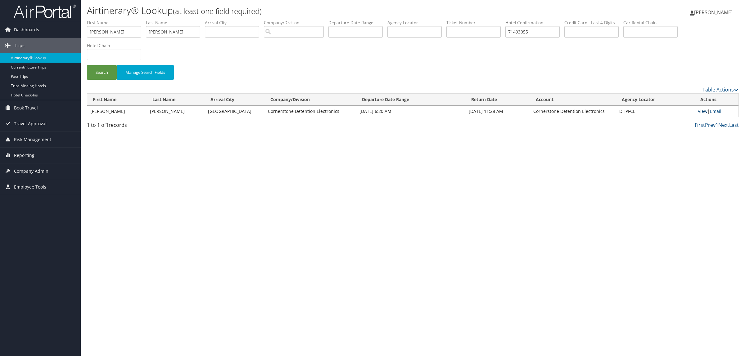
click at [703, 111] on link "View" at bounding box center [702, 111] width 10 height 6
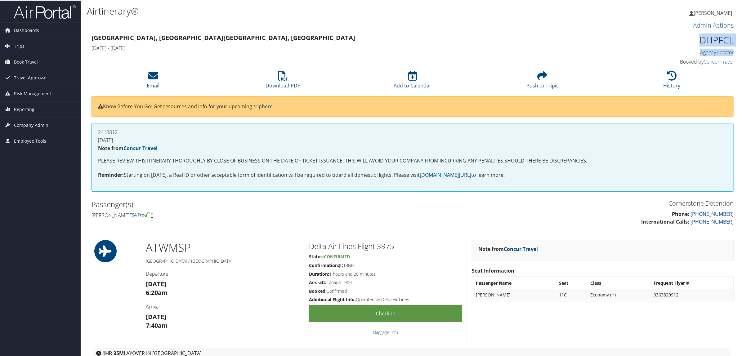
drag, startPoint x: 693, startPoint y: 39, endPoint x: 731, endPoint y: 46, distance: 39.0
click at [731, 46] on div "DHPFCL Agency Locator Agency Locator DHPFCL Booked by Concur Travel Booked by C…" at bounding box center [657, 49] width 163 height 35
click at [733, 30] on div "Admin Actions Repair Airtinerary®" at bounding box center [413, 26] width 652 height 12
drag, startPoint x: 679, startPoint y: 36, endPoint x: 731, endPoint y: 38, distance: 52.5
click at [731, 38] on h1 "DHPFCL" at bounding box center [657, 39] width 154 height 13
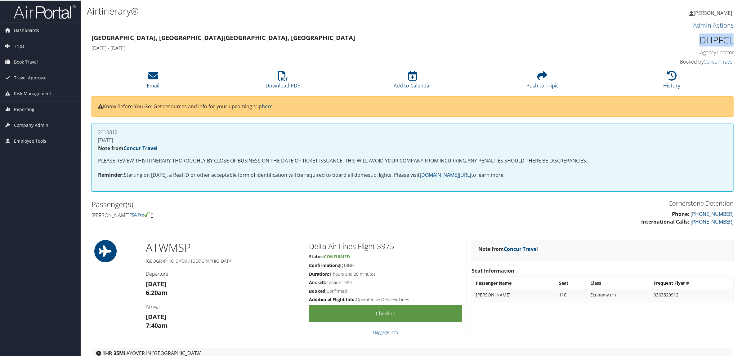
copy h1 "DHPFCL"
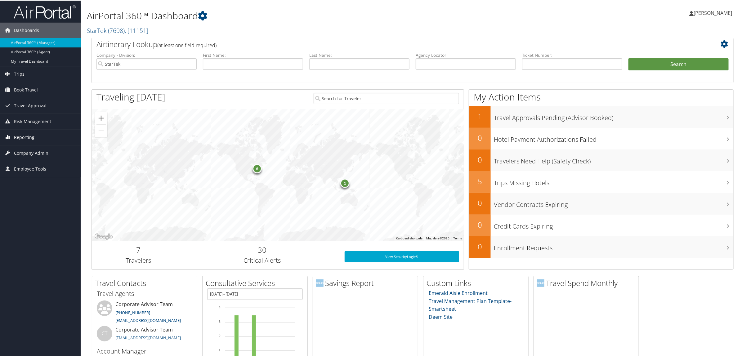
click at [24, 134] on span "Reporting" at bounding box center [24, 137] width 20 height 16
click at [46, 174] on link "Virtual Pay Lookup" at bounding box center [40, 177] width 81 height 9
